Goal: Transaction & Acquisition: Purchase product/service

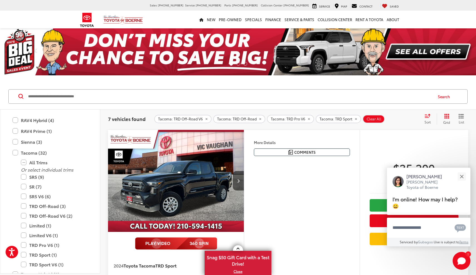
click at [129, 24] on img at bounding box center [123, 20] width 40 height 10
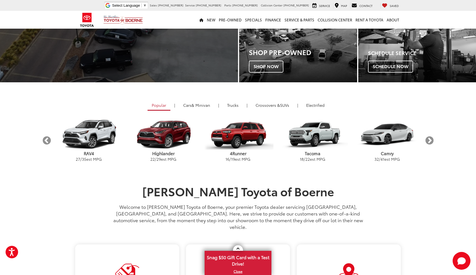
scroll to position [130, 0]
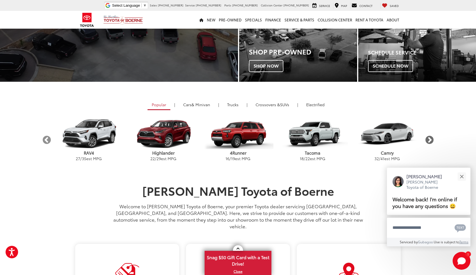
click at [427, 141] on button "Next" at bounding box center [429, 140] width 10 height 10
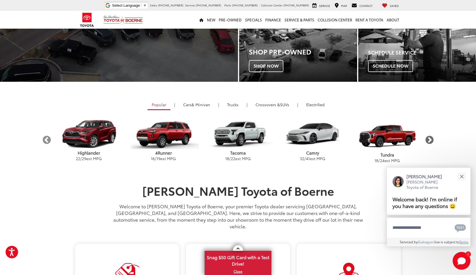
click at [427, 140] on button "Next" at bounding box center [429, 140] width 10 height 10
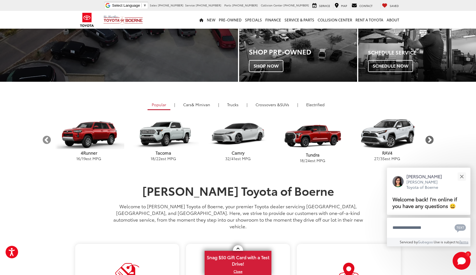
click at [427, 140] on button "Next" at bounding box center [429, 140] width 10 height 10
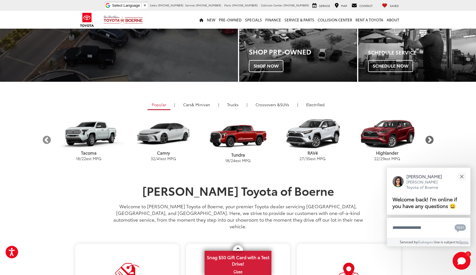
click at [427, 140] on button "Next" at bounding box center [429, 140] width 10 height 10
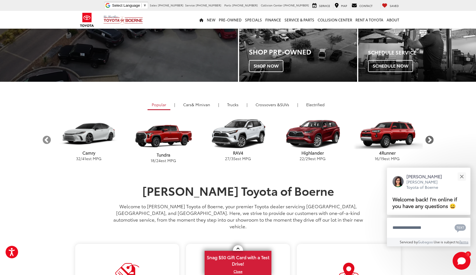
click at [427, 140] on button "Next" at bounding box center [429, 140] width 10 height 10
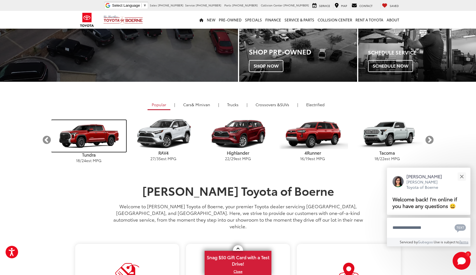
click at [89, 145] on img "carousel" at bounding box center [88, 136] width 75 height 32
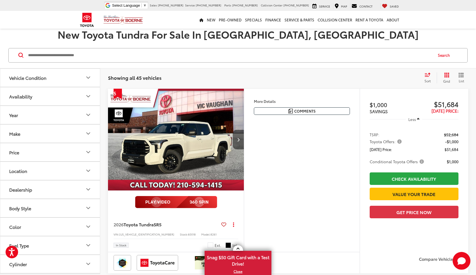
click at [238, 137] on button "Next image" at bounding box center [238, 139] width 11 height 19
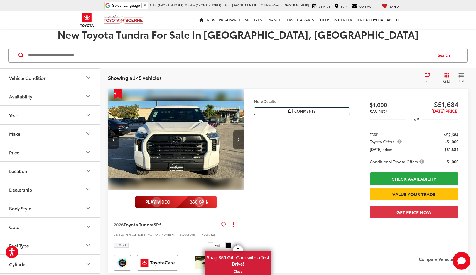
click at [238, 137] on button "Next image" at bounding box center [238, 139] width 11 height 19
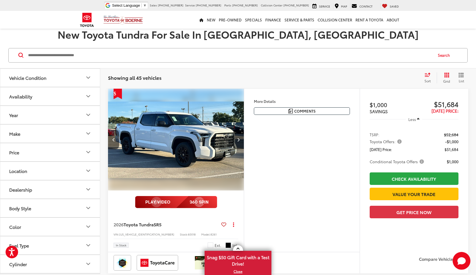
click at [238, 137] on button "Next image" at bounding box center [238, 139] width 11 height 19
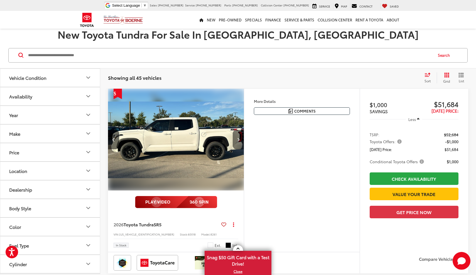
click at [238, 137] on button "Next image" at bounding box center [238, 139] width 11 height 19
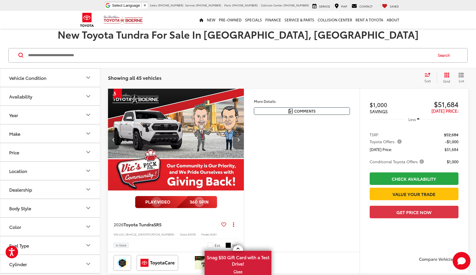
click at [238, 137] on button "Next image" at bounding box center [238, 139] width 11 height 19
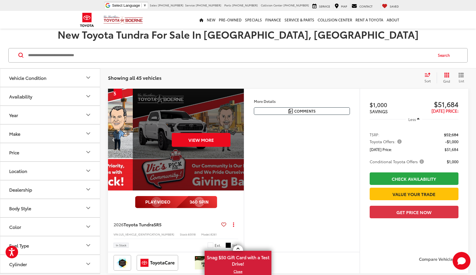
scroll to position [0, 684]
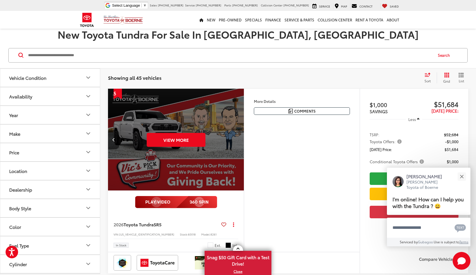
click at [197, 147] on div "View More" at bounding box center [176, 140] width 137 height 102
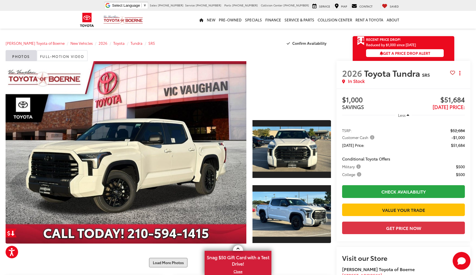
click at [179, 261] on button "Load More Photos" at bounding box center [168, 263] width 39 height 10
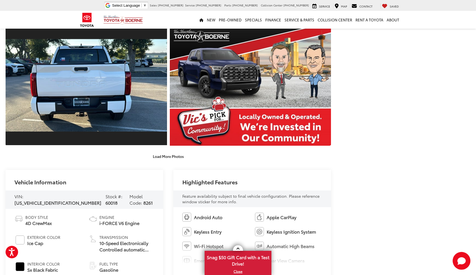
scroll to position [353, 0]
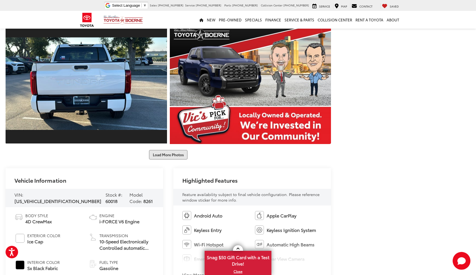
click at [164, 154] on button "Load More Photos" at bounding box center [168, 155] width 39 height 10
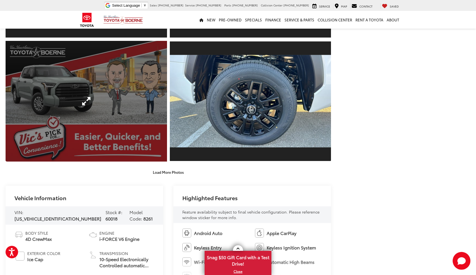
scroll to position [586, 0]
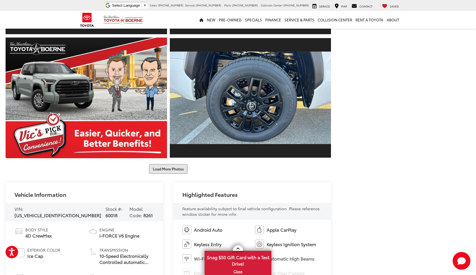
click at [165, 166] on button "Load More Photos" at bounding box center [168, 169] width 39 height 10
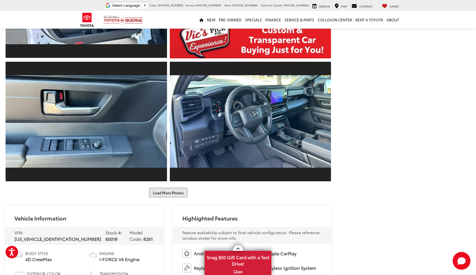
scroll to position [811, 0]
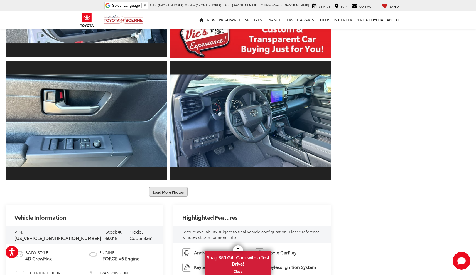
click at [173, 190] on button "Load More Photos" at bounding box center [168, 192] width 39 height 10
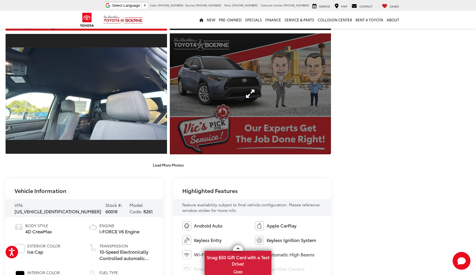
scroll to position [1086, 0]
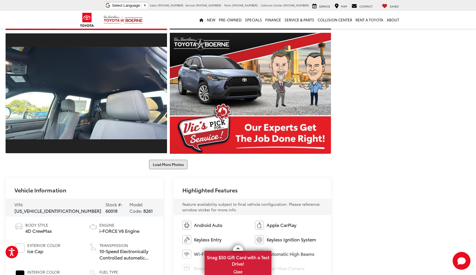
click at [170, 165] on button "Load More Photos" at bounding box center [168, 165] width 39 height 10
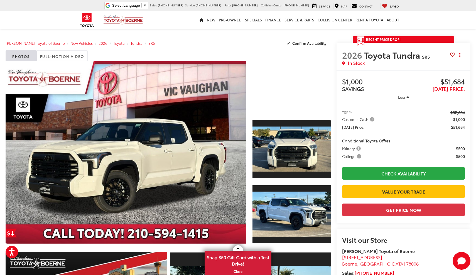
scroll to position [0, 0]
